Goal: Information Seeking & Learning: Check status

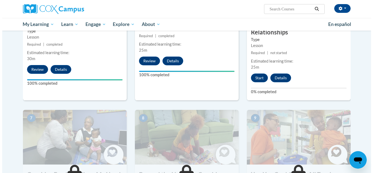
scroll to position [350, 0]
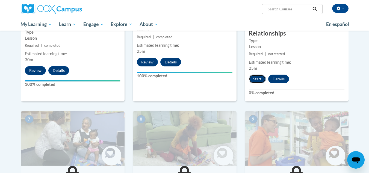
click at [261, 75] on button "Start" at bounding box center [257, 79] width 17 height 9
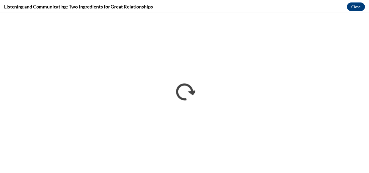
scroll to position [0, 0]
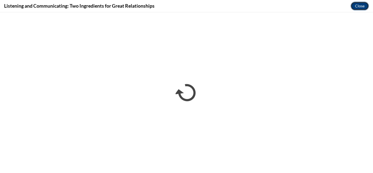
click at [359, 8] on button "Close" at bounding box center [360, 6] width 18 height 9
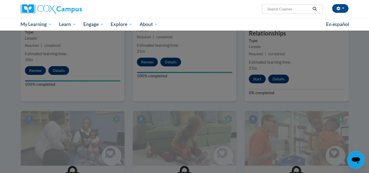
click at [358, 68] on div at bounding box center [184, 86] width 369 height 173
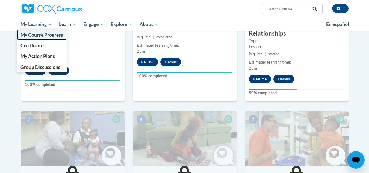
click at [51, 32] on span "My Course Progress" at bounding box center [41, 35] width 43 height 6
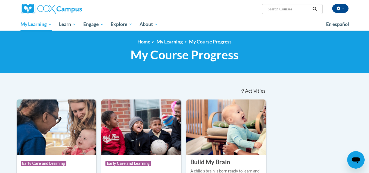
scroll to position [73, 0]
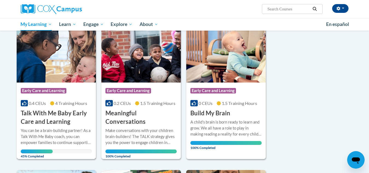
click at [52, 80] on img at bounding box center [56, 55] width 79 height 56
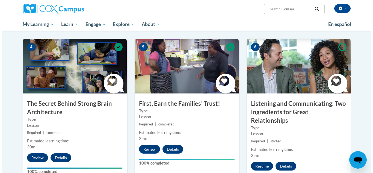
scroll to position [272, 0]
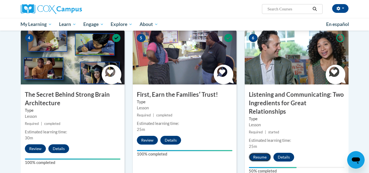
click at [261, 153] on button "Resume" at bounding box center [260, 157] width 22 height 9
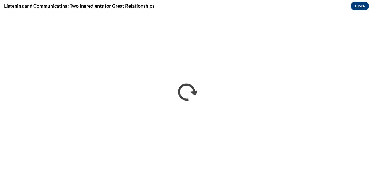
scroll to position [0, 0]
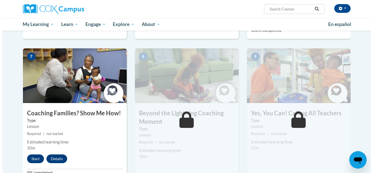
scroll to position [412, 0]
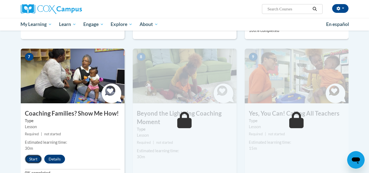
click at [29, 155] on button "Start" at bounding box center [33, 159] width 17 height 9
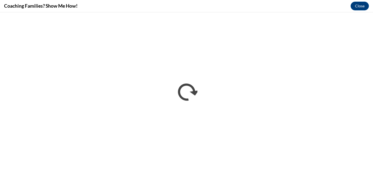
scroll to position [0, 0]
